Goal: Book appointment/travel/reservation

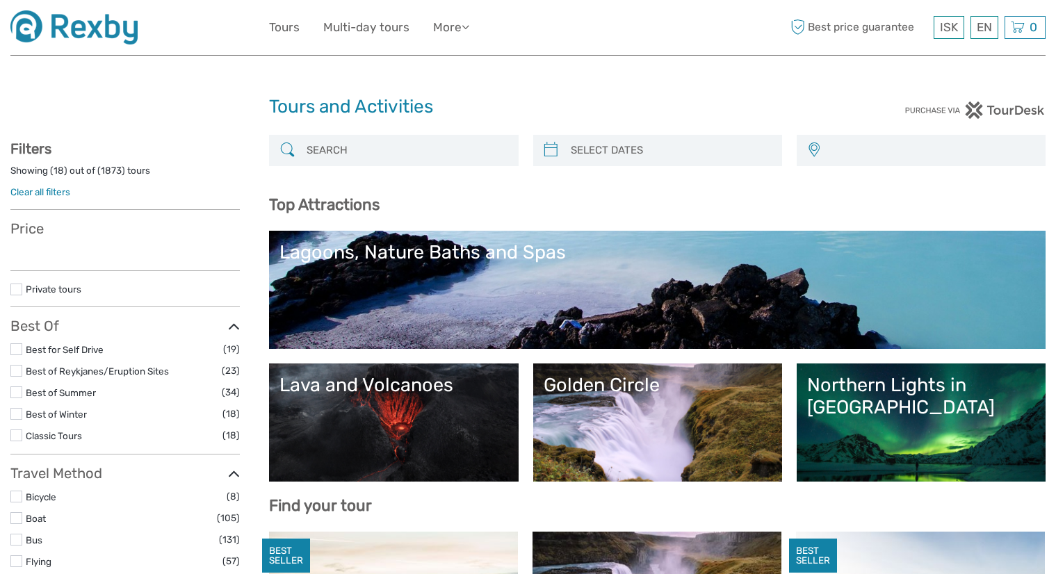
select select
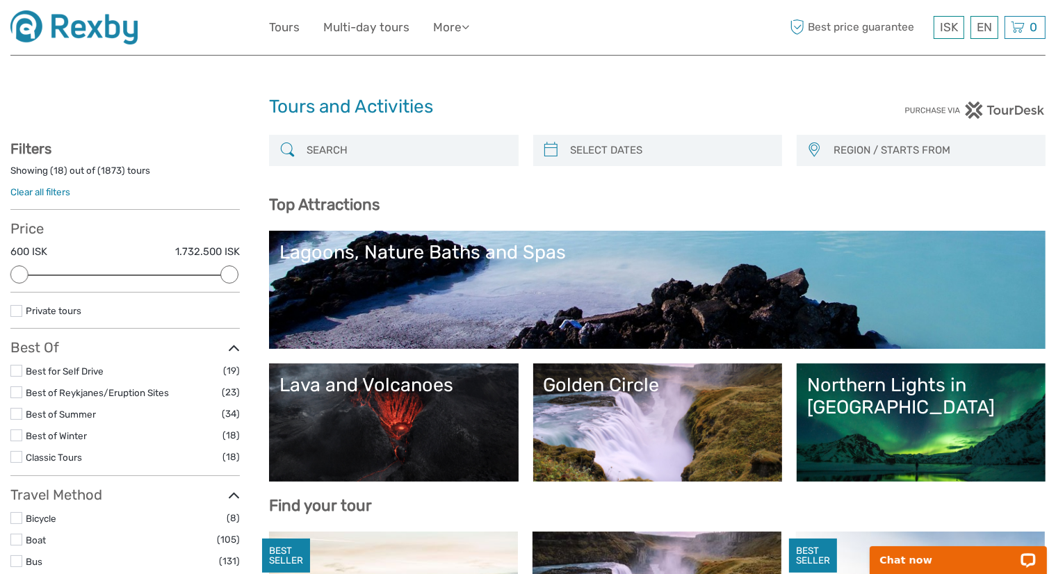
type input "04/09/2025"
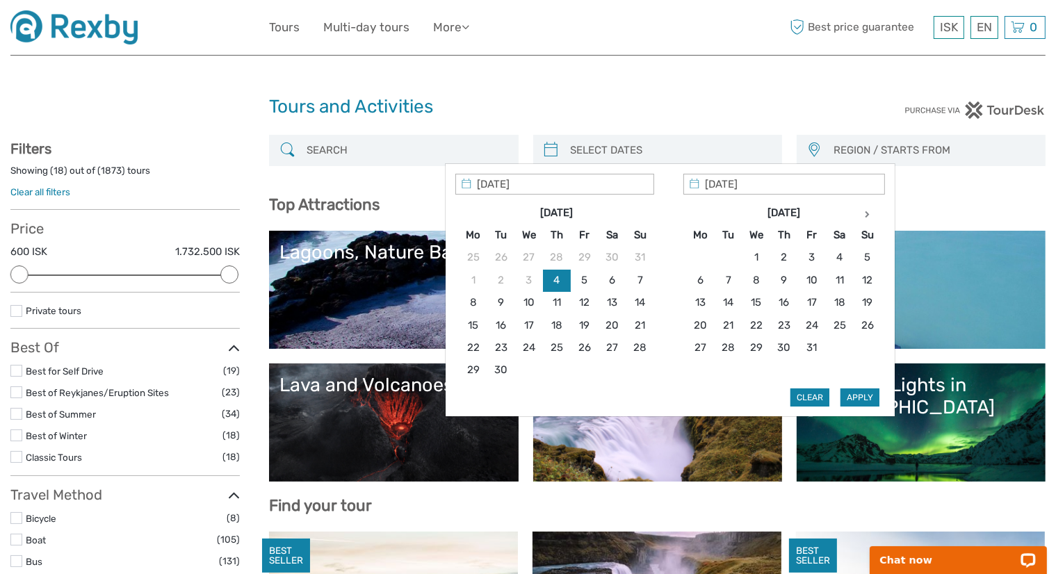
click at [608, 149] on input "search" at bounding box center [670, 150] width 210 height 24
type input "05/09/2025"
click at [845, 391] on button "Apply" at bounding box center [859, 398] width 39 height 18
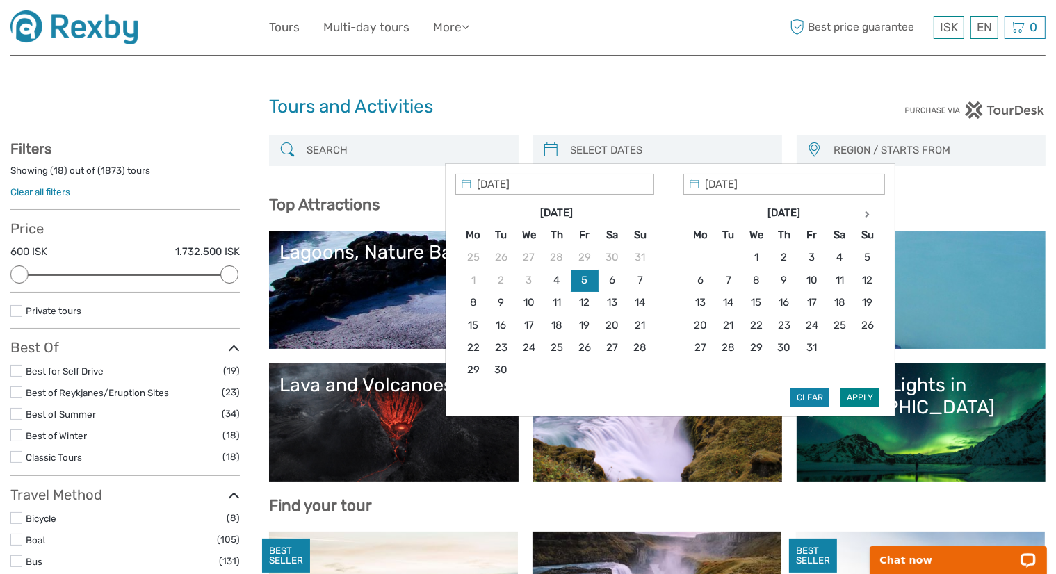
type input "05/09/2025 - 05/09/2025"
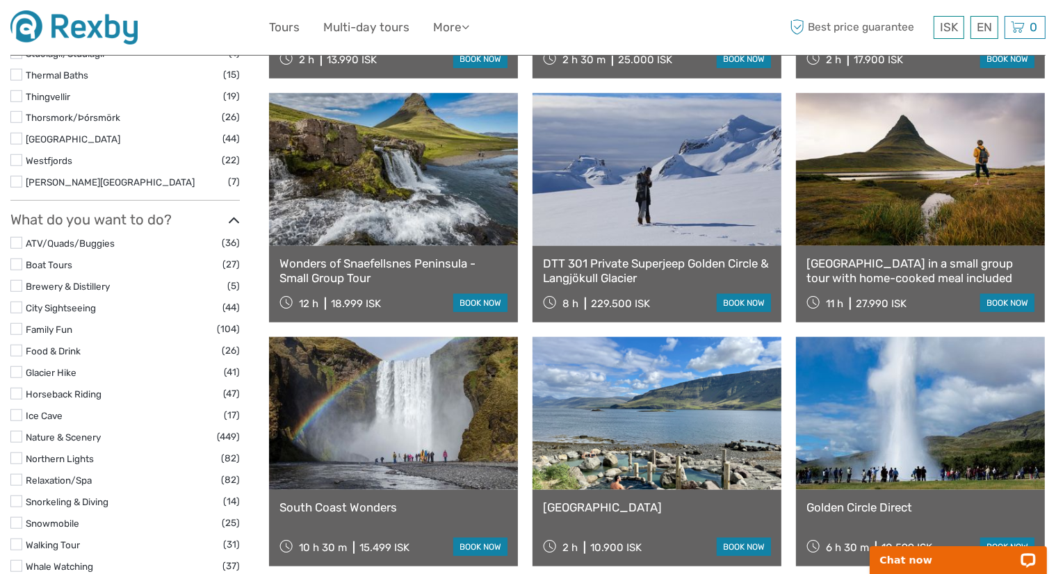
scroll to position [1109, 0]
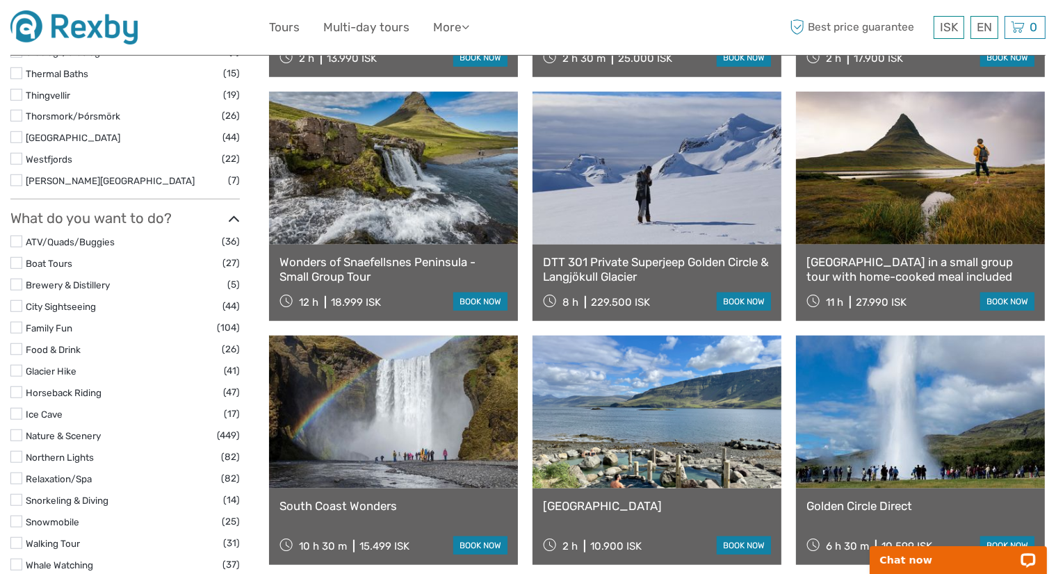
click at [15, 460] on label at bounding box center [16, 457] width 12 height 12
click at [0, 0] on input "checkbox" at bounding box center [0, 0] width 0 height 0
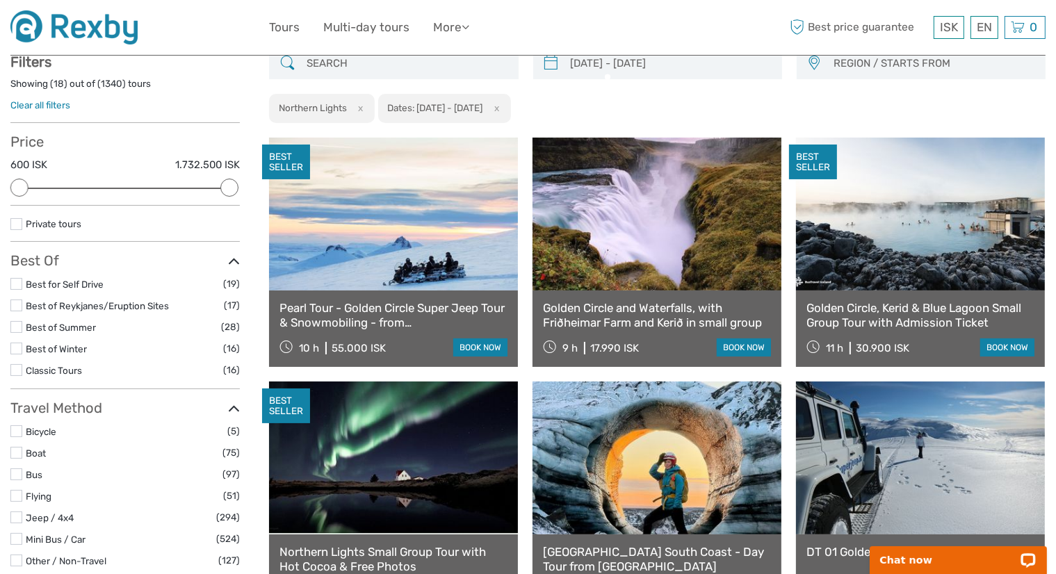
scroll to position [78, 0]
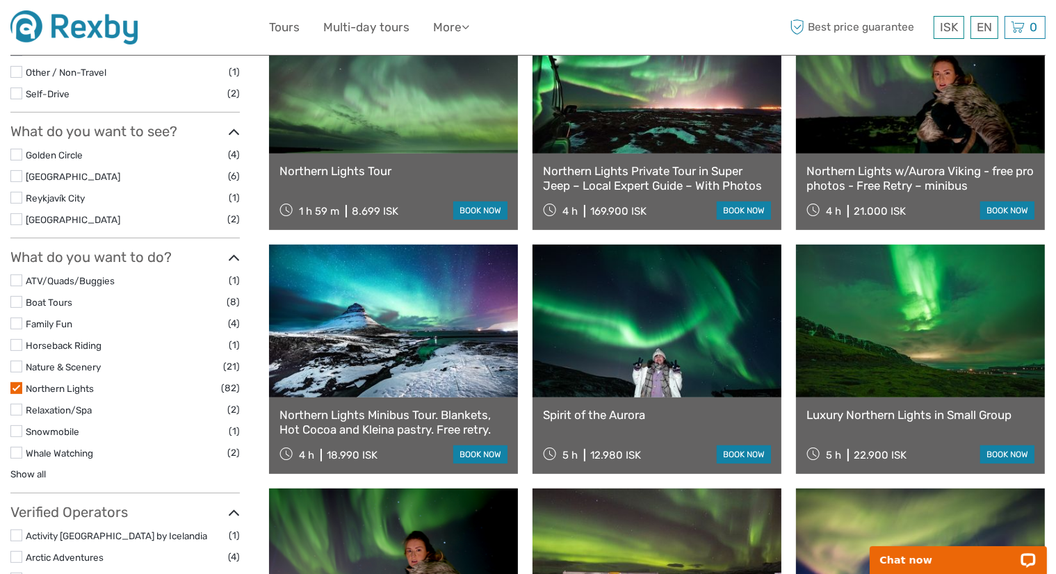
scroll to position [468, 0]
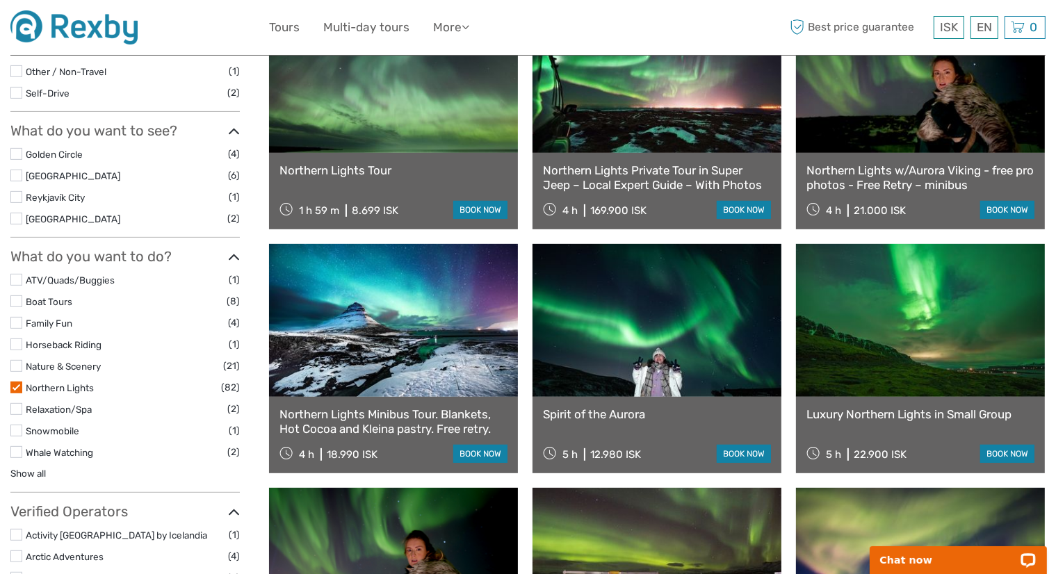
click at [560, 415] on link "Spirit of the Aurora" at bounding box center [657, 414] width 228 height 14
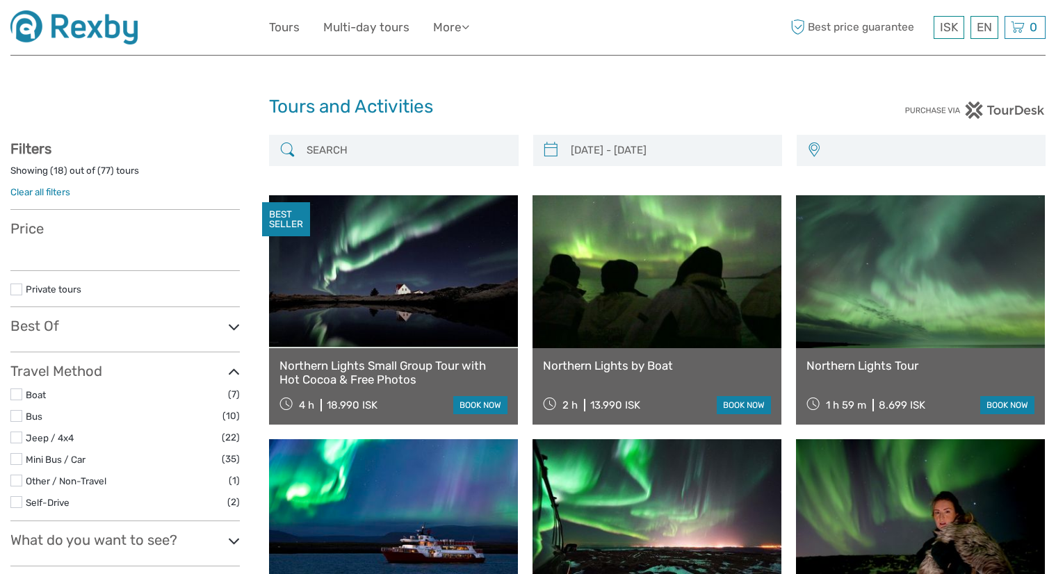
select select
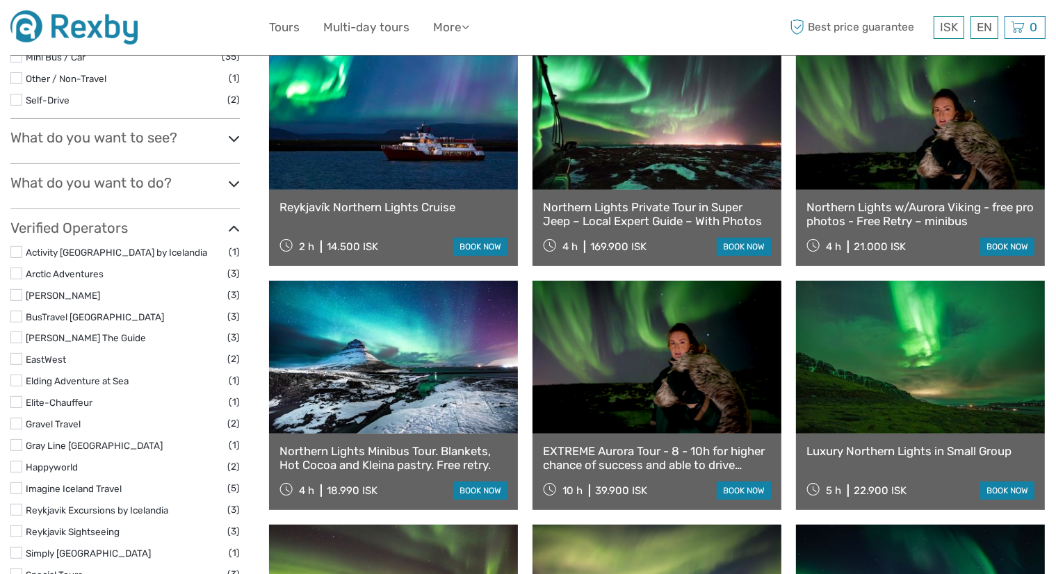
type input "[DATE] - [DATE]"
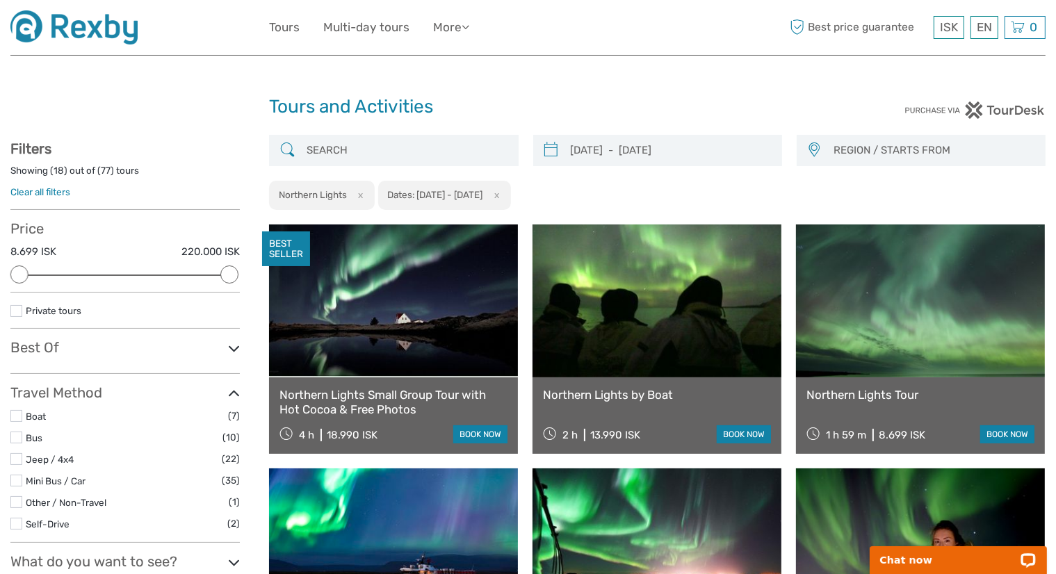
click at [856, 154] on span "REGION / STARTS FROM" at bounding box center [932, 150] width 211 height 23
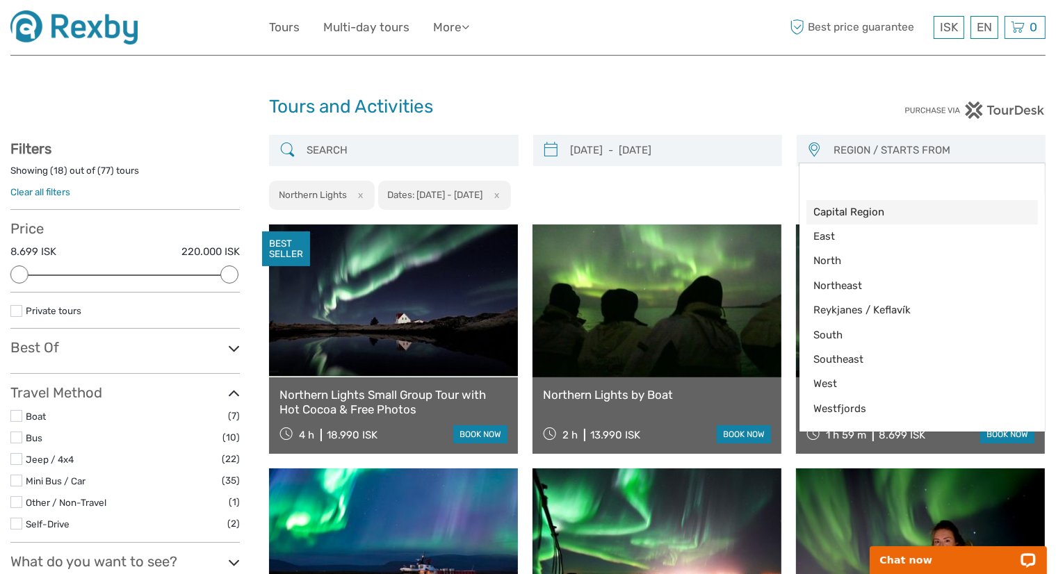
click at [843, 210] on span "Capital Region" at bounding box center [910, 212] width 194 height 15
select select "Capital Region"
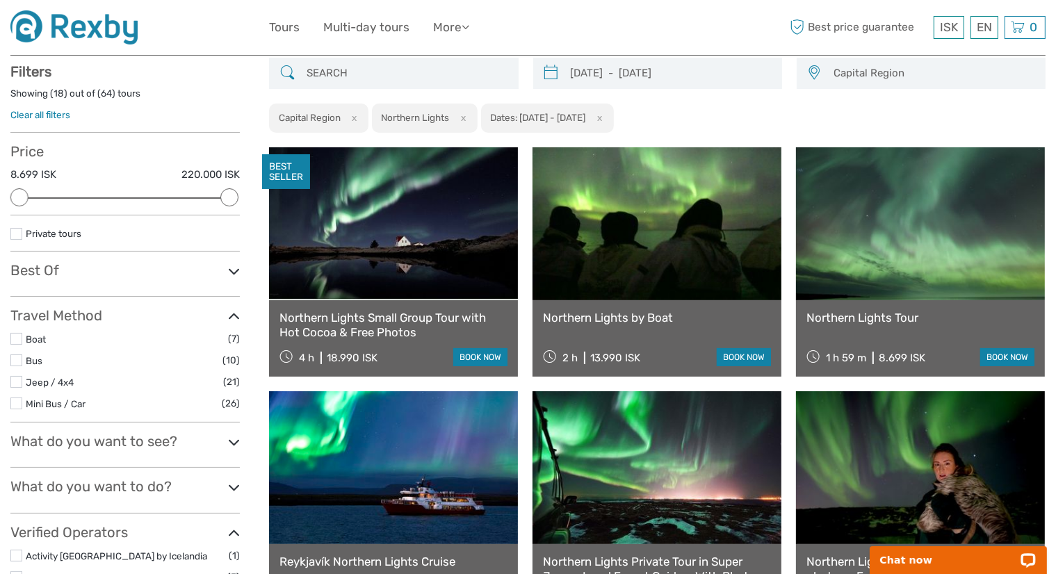
scroll to position [78, 0]
